Goal: Check status: Check status

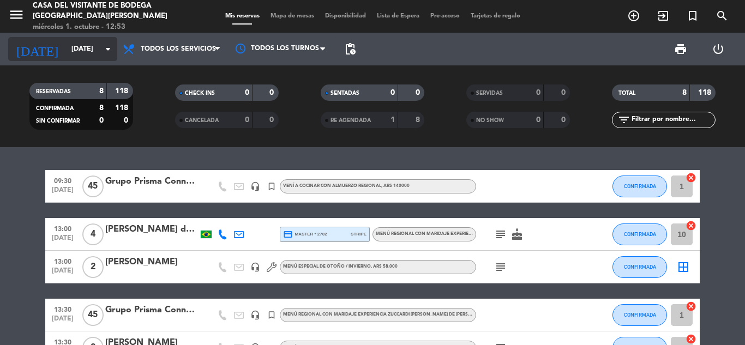
click at [74, 50] on input "[DATE]" at bounding box center [112, 49] width 92 height 19
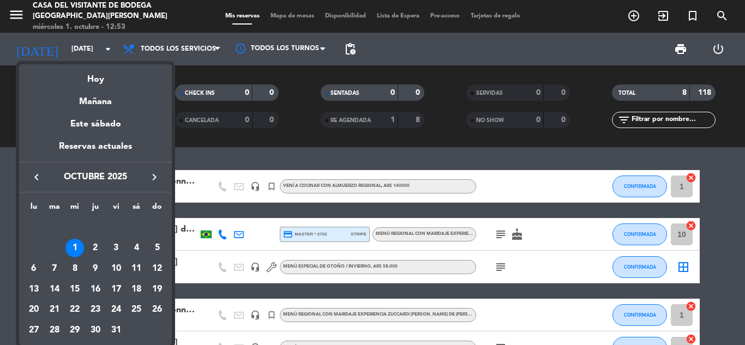
click at [34, 178] on icon "keyboard_arrow_left" at bounding box center [36, 177] width 13 height 13
click at [136, 302] on div "27" at bounding box center [136, 310] width 19 height 19
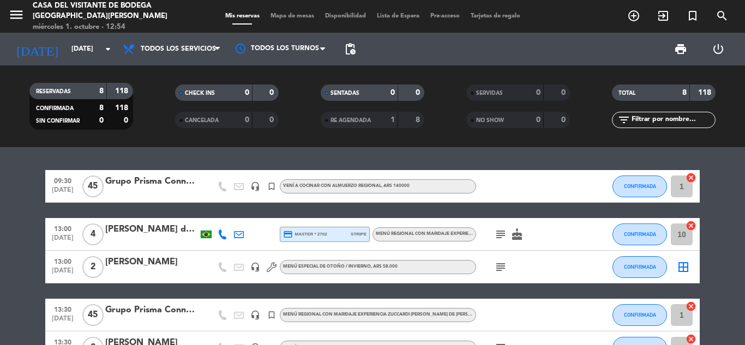
type input "[DATE]"
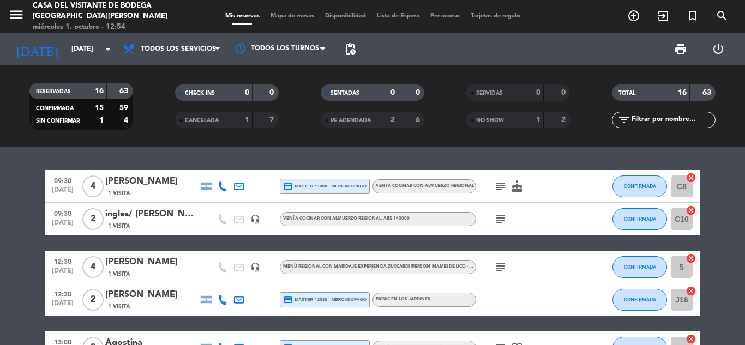
click at [501, 216] on icon "subject" at bounding box center [500, 219] width 13 height 13
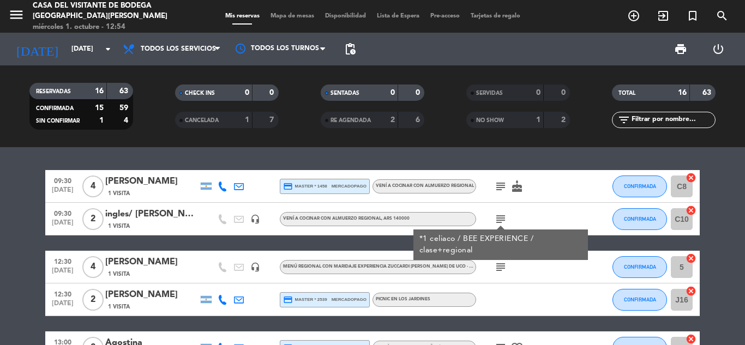
click at [501, 216] on icon "subject" at bounding box center [500, 219] width 13 height 13
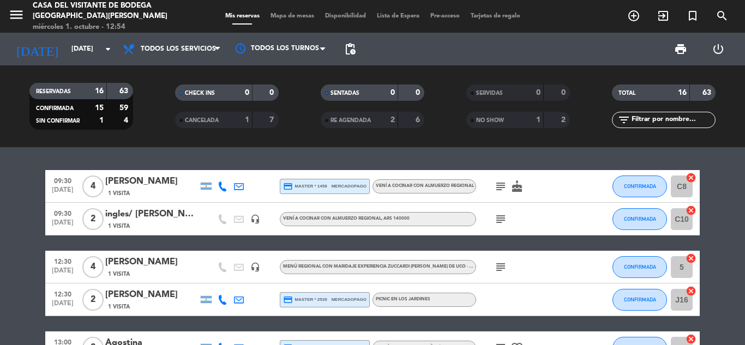
click at [497, 268] on icon "subject" at bounding box center [500, 267] width 13 height 13
click at [498, 182] on icon "subject" at bounding box center [500, 186] width 13 height 13
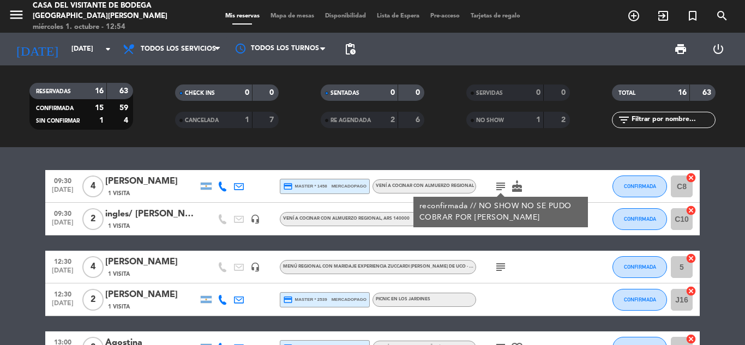
click at [498, 182] on icon "subject" at bounding box center [500, 186] width 13 height 13
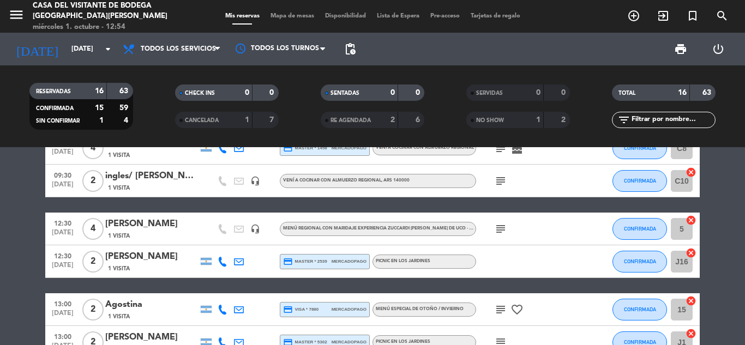
scroll to position [55, 0]
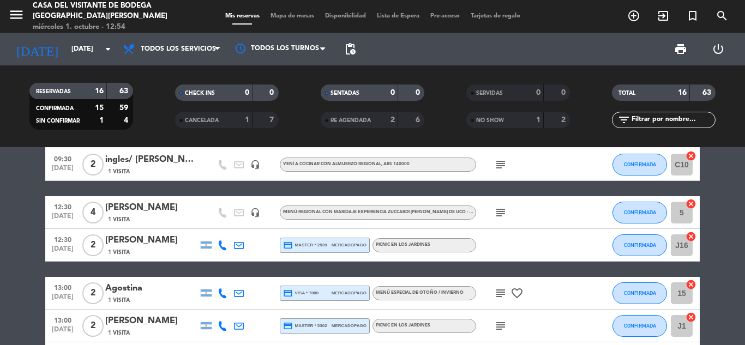
click at [498, 295] on icon "subject" at bounding box center [500, 293] width 13 height 13
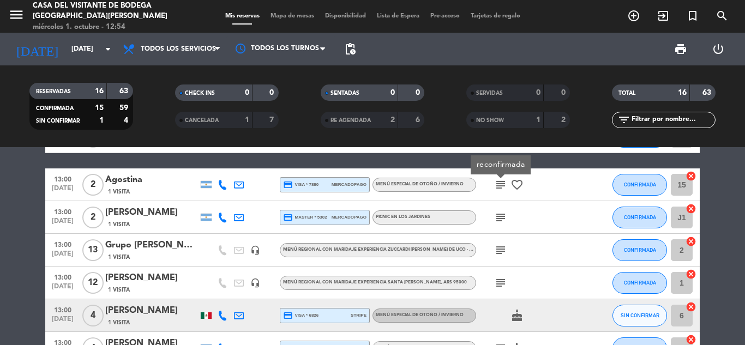
scroll to position [164, 0]
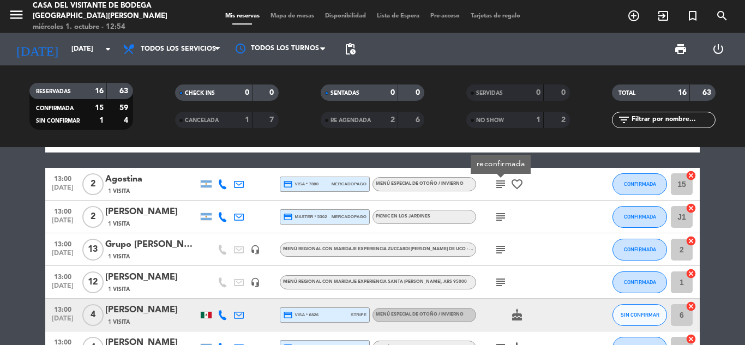
click at [497, 214] on icon "subject" at bounding box center [500, 217] width 13 height 13
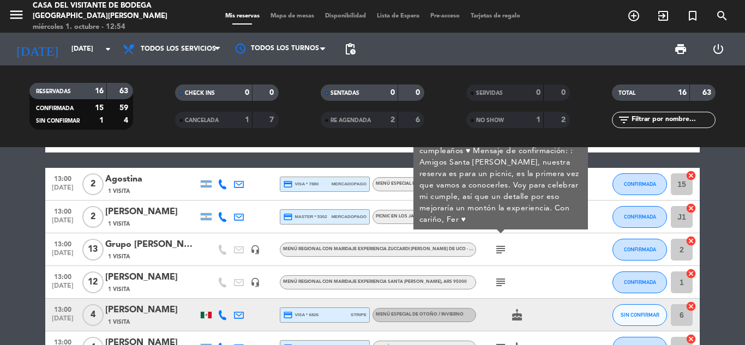
click at [500, 253] on icon "subject" at bounding box center [500, 249] width 13 height 13
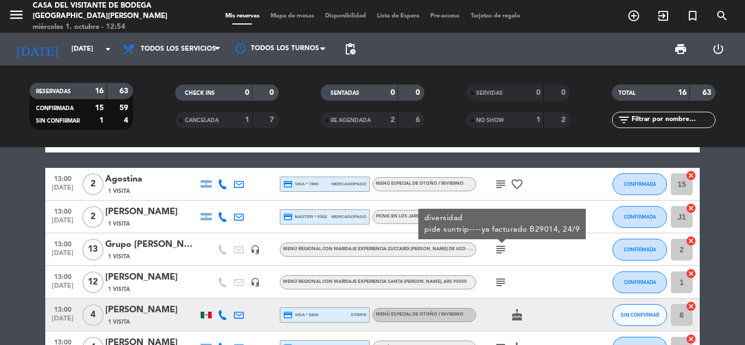
click at [502, 278] on icon "subject" at bounding box center [500, 282] width 13 height 13
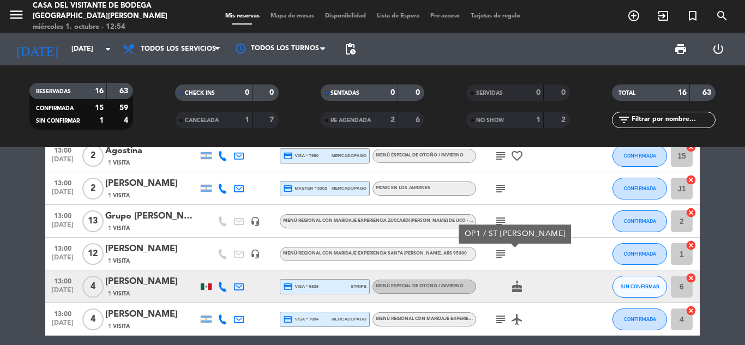
scroll to position [218, 0]
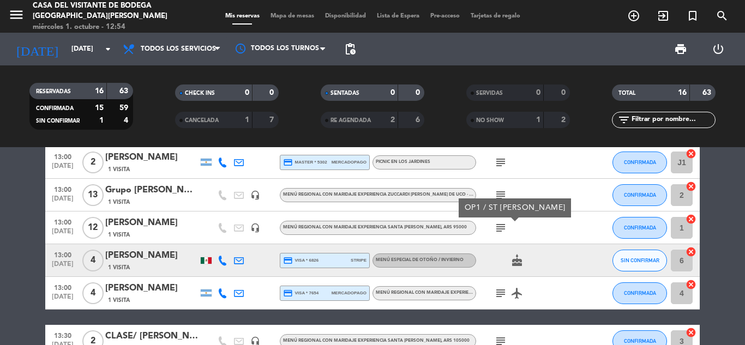
click at [503, 291] on icon "subject" at bounding box center [500, 293] width 13 height 13
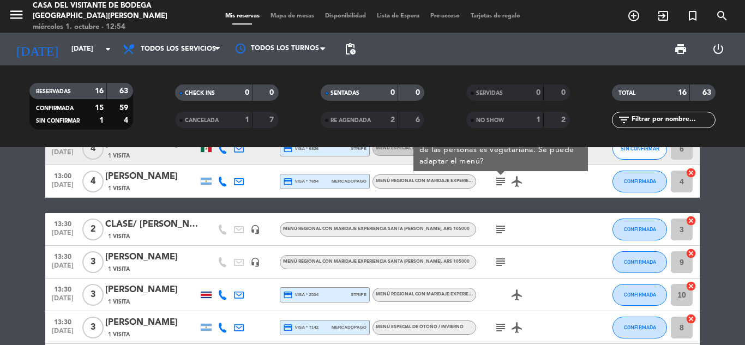
scroll to position [382, 0]
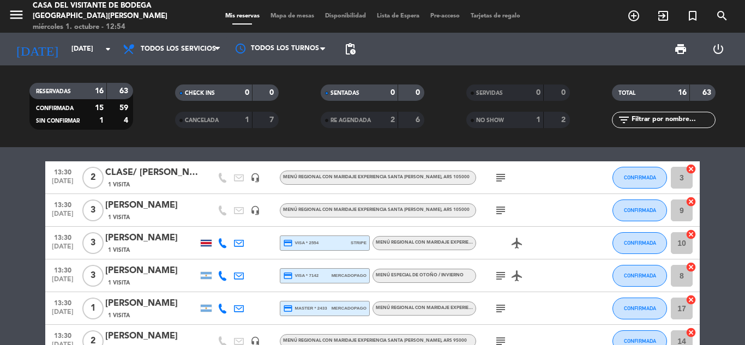
click at [497, 182] on icon "subject" at bounding box center [500, 177] width 13 height 13
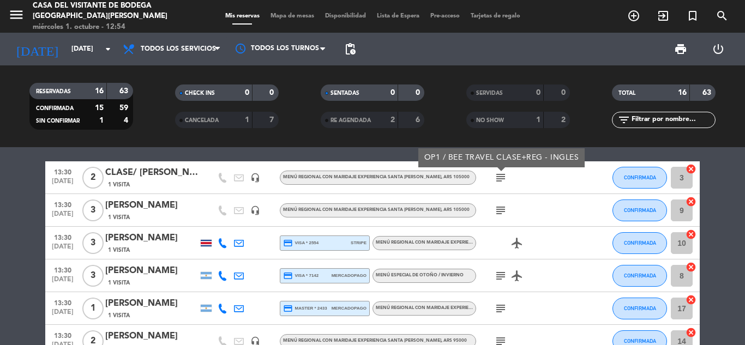
click at [499, 213] on icon "subject" at bounding box center [500, 210] width 13 height 13
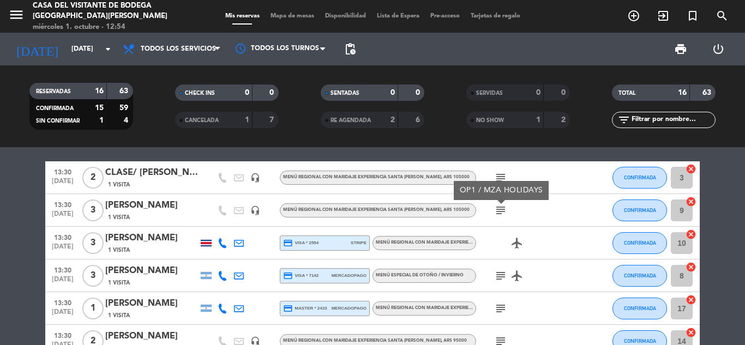
click at [498, 275] on icon "subject" at bounding box center [500, 276] width 13 height 13
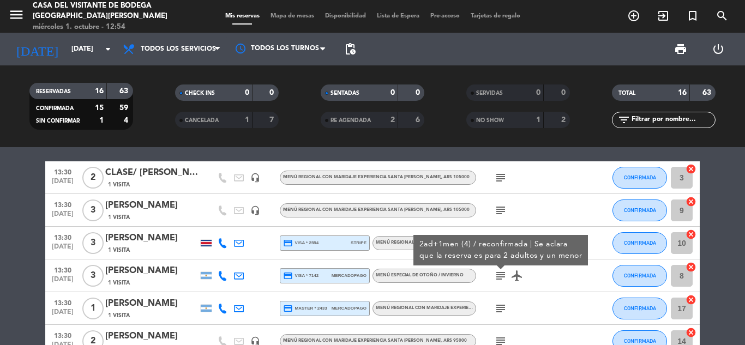
click at [499, 310] on icon "subject" at bounding box center [500, 308] width 13 height 13
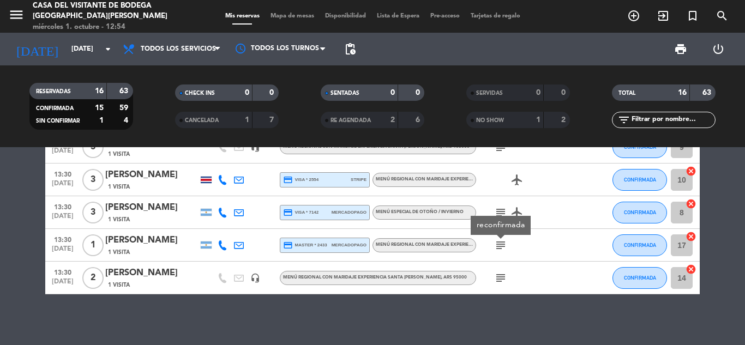
scroll to position [449, 0]
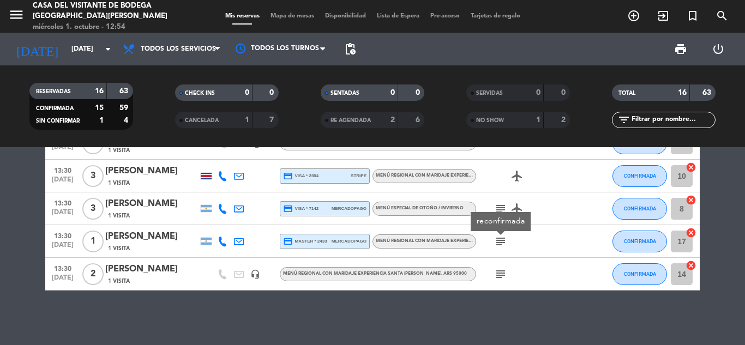
click at [502, 269] on icon "subject" at bounding box center [500, 274] width 13 height 13
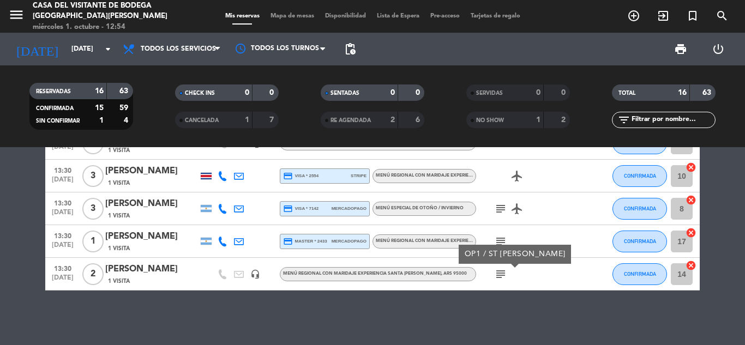
scroll to position [67, 0]
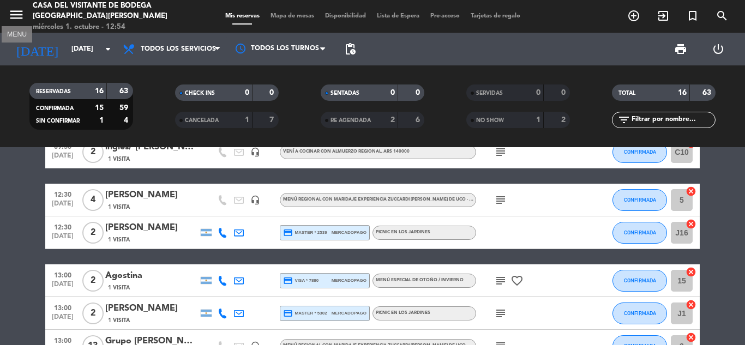
click at [15, 16] on icon "menu" at bounding box center [16, 15] width 16 height 16
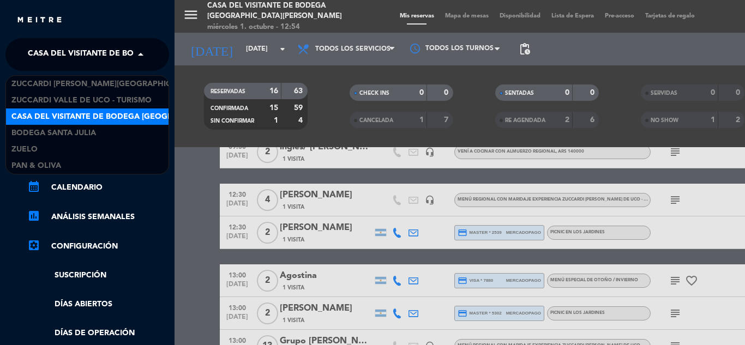
click at [67, 52] on span "Casa del Visitante de Bodega [GEOGRAPHIC_DATA][PERSON_NAME]" at bounding box center [165, 54] width 275 height 23
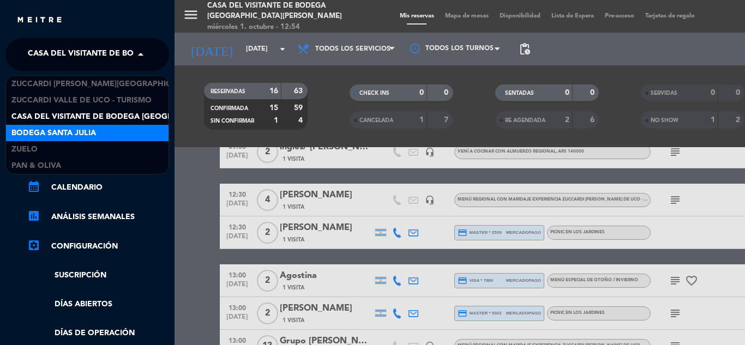
click at [76, 130] on span "Bodega Santa Julia" at bounding box center [53, 133] width 85 height 13
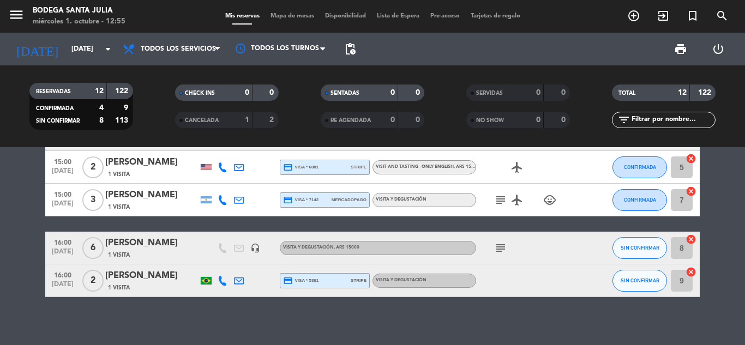
scroll to position [327, 0]
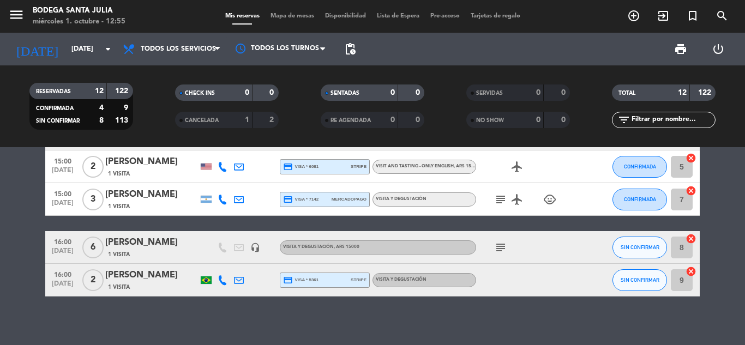
click at [496, 244] on icon "subject" at bounding box center [500, 247] width 13 height 13
click at [502, 246] on icon "subject" at bounding box center [500, 247] width 13 height 13
